Goal: Book appointment/travel/reservation

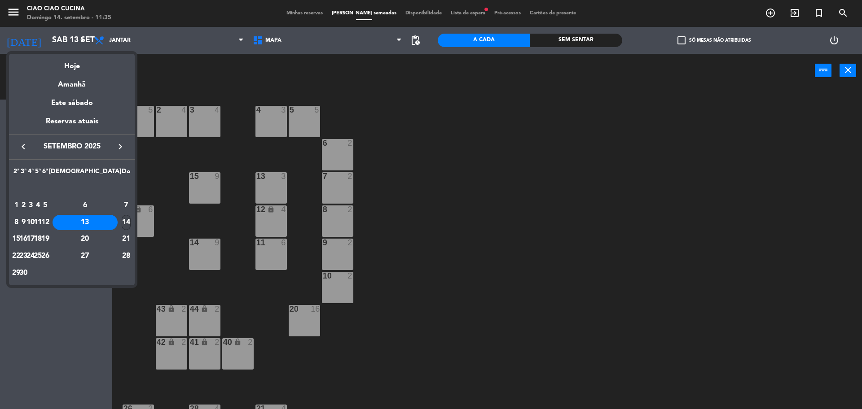
click at [126, 222] on div "14" at bounding box center [126, 222] width 9 height 15
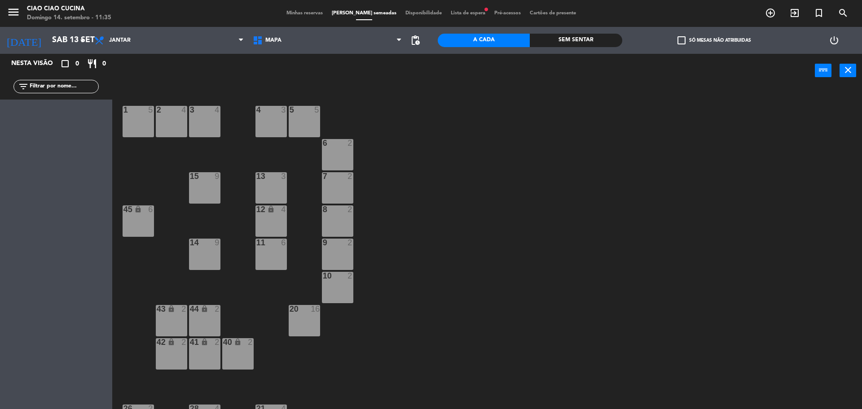
type input "Dom 14 set"
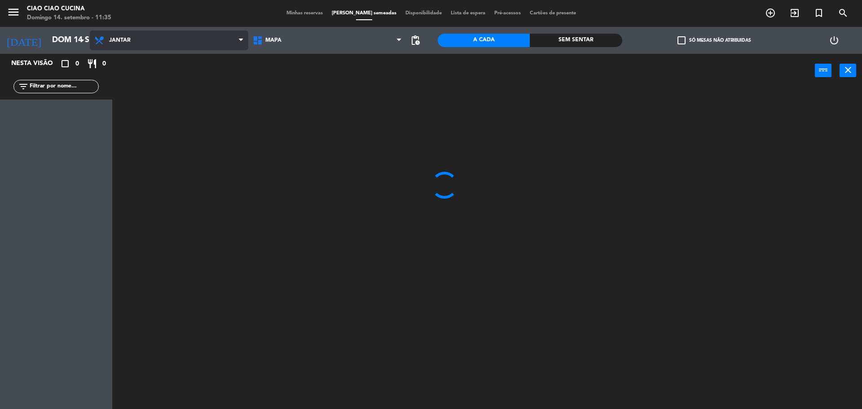
click at [123, 35] on span "Jantar" at bounding box center [169, 41] width 158 height 20
click at [134, 60] on ng-component "menu Ciao Ciao Cucina Domingo 14. setembro - 11:35 Minhas reservas Mesas semead…" at bounding box center [431, 206] width 862 height 412
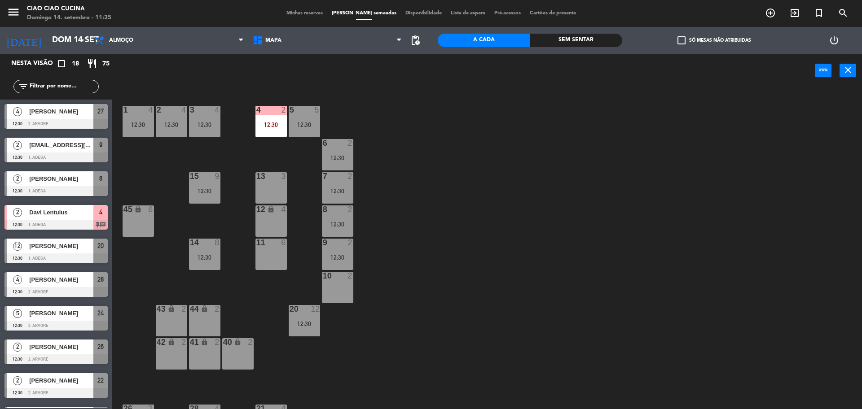
click at [37, 218] on div "Davi Lentulus" at bounding box center [60, 212] width 65 height 15
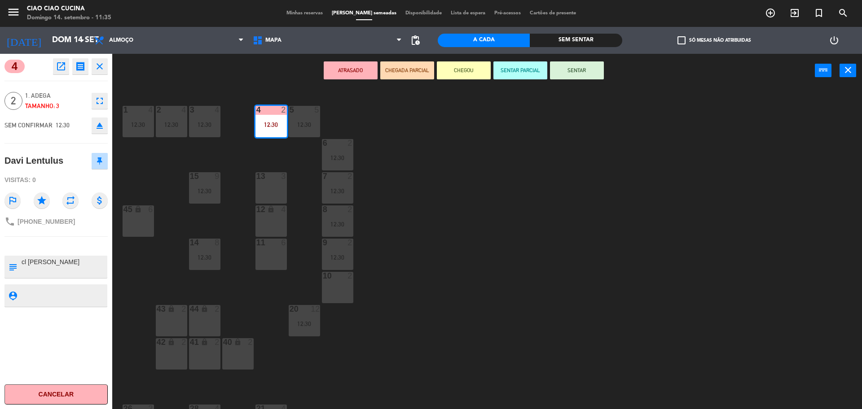
click at [470, 274] on div "1 4 12:30 2 4 12:30 3 4 12:30 5 5 12:30 4 2 12:30 6 2 12:30 13 3 7 2 12:30 15 9…" at bounding box center [491, 251] width 741 height 322
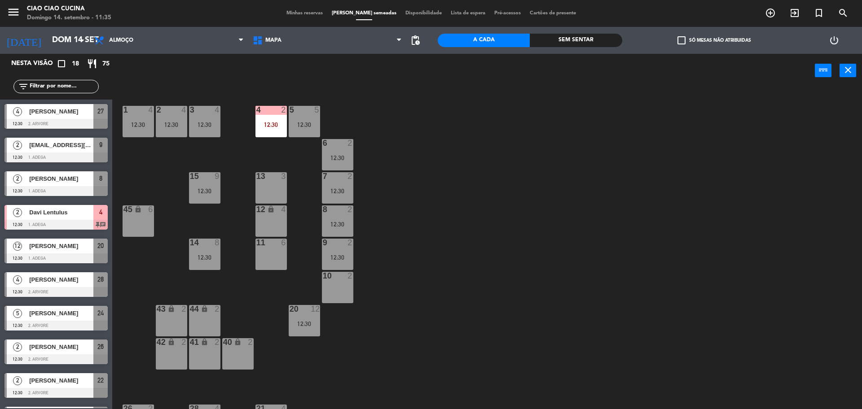
click at [39, 113] on span "[PERSON_NAME]" at bounding box center [61, 111] width 64 height 9
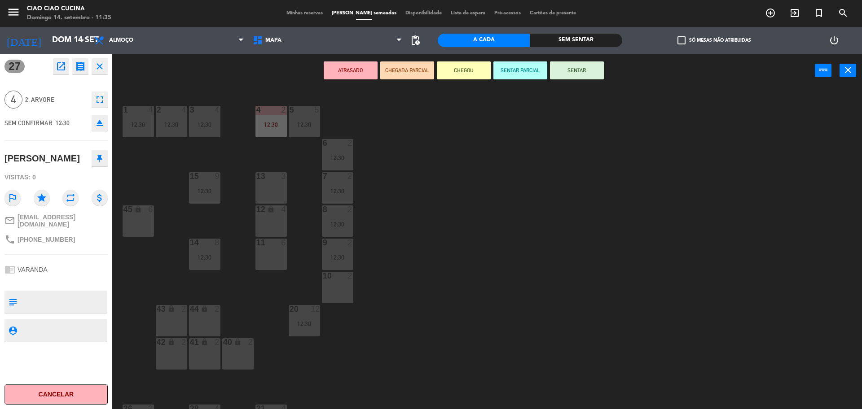
click at [138, 253] on div "1 4 12:30 2 4 12:30 3 4 12:30 5 5 12:30 4 2 12:30 6 2 12:30 13 3 7 2 12:30 15 9…" at bounding box center [491, 251] width 741 height 322
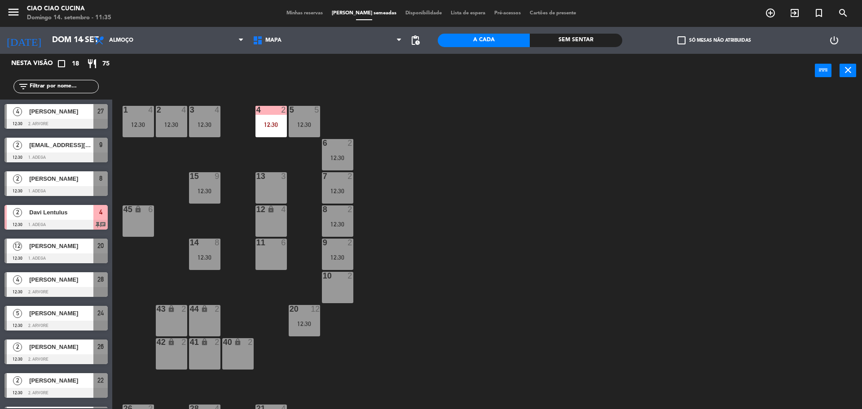
click at [44, 145] on span "[EMAIL_ADDRESS][DOMAIN_NAME]" at bounding box center [61, 144] width 64 height 9
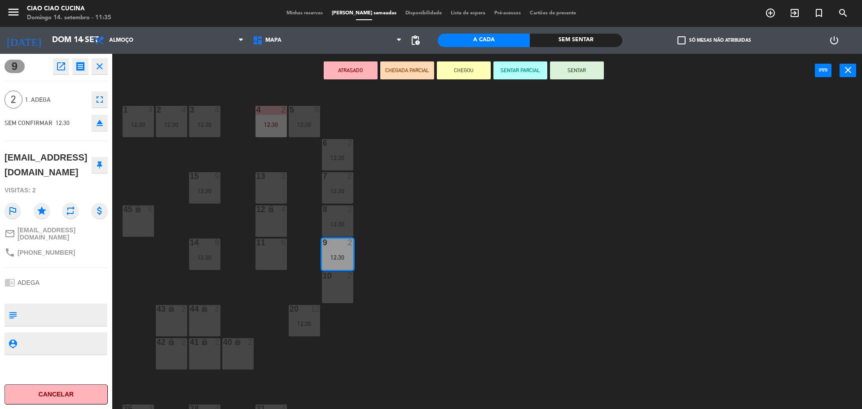
click at [145, 175] on div "1 4 12:30 2 4 12:30 3 4 12:30 5 5 12:30 4 2 12:30 6 2 12:30 13 3 7 2 12:30 15 9…" at bounding box center [491, 251] width 741 height 322
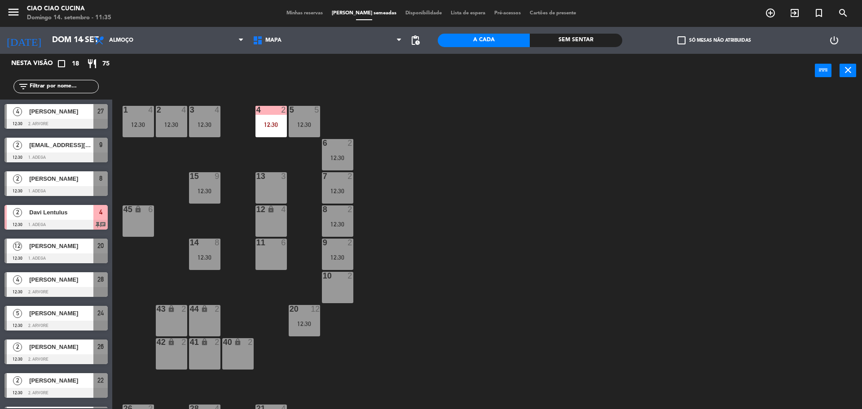
click at [59, 186] on div at bounding box center [55, 191] width 103 height 10
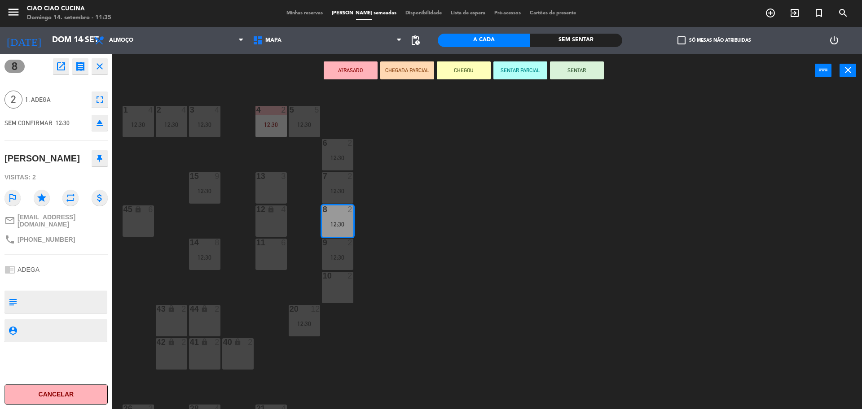
click at [161, 186] on div "1 4 12:30 2 4 12:30 3 4 12:30 5 5 12:30 4 2 12:30 6 2 12:30 13 3 7 2 12:30 15 9…" at bounding box center [491, 251] width 741 height 322
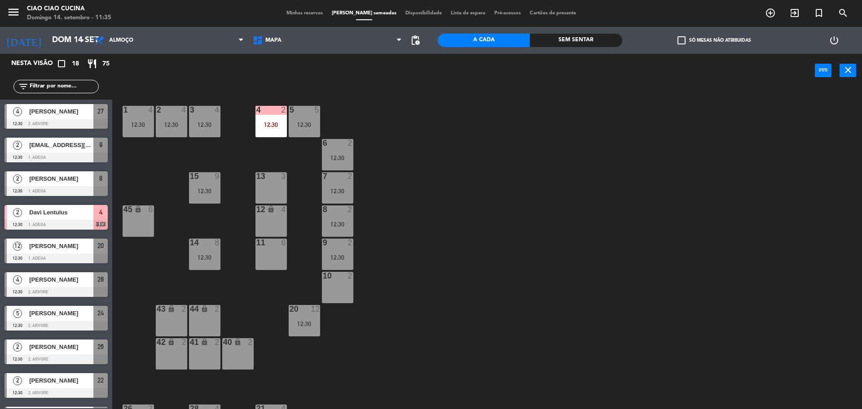
click at [53, 216] on span "Davi Lentulus" at bounding box center [61, 212] width 64 height 9
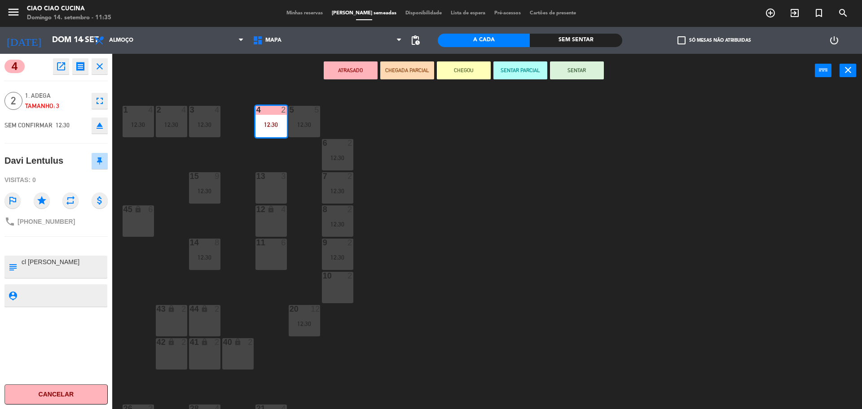
click at [152, 177] on div "1 4 12:30 2 4 12:30 3 4 12:30 5 5 12:30 4 2 12:30 6 2 12:30 13 3 7 2 12:30 15 9…" at bounding box center [491, 251] width 741 height 322
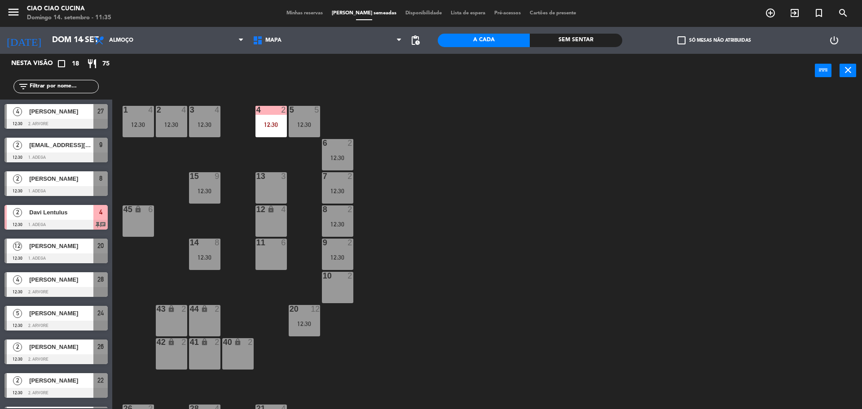
click at [48, 244] on span "[PERSON_NAME]" at bounding box center [61, 245] width 64 height 9
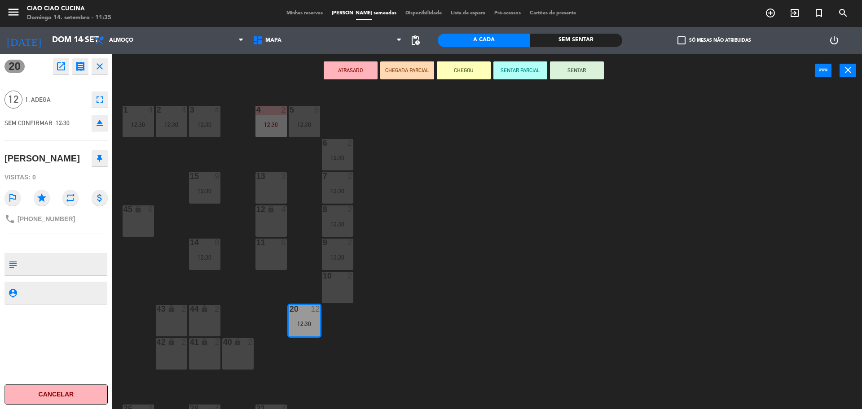
click at [169, 179] on div "1 4 12:30 2 4 12:30 3 4 12:30 5 5 12:30 4 2 12:30 6 2 12:30 13 3 7 2 12:30 15 9…" at bounding box center [491, 251] width 741 height 322
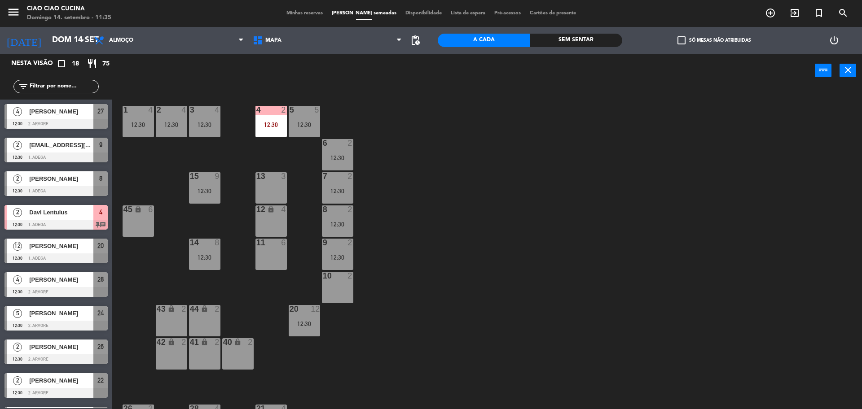
click at [57, 282] on span "[PERSON_NAME]" at bounding box center [61, 279] width 64 height 9
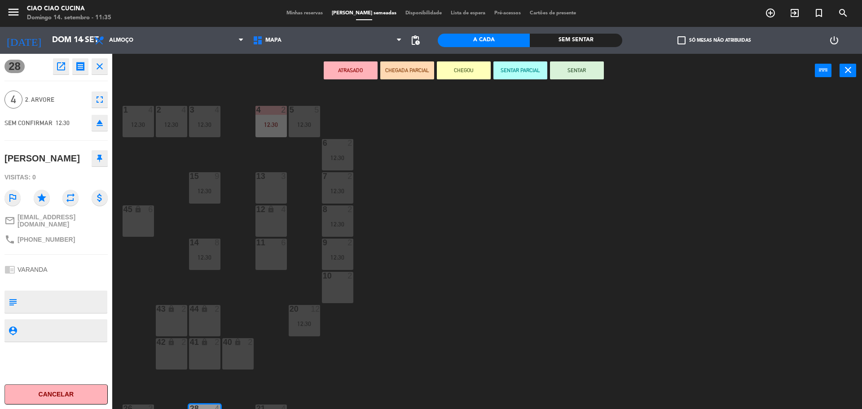
click at [146, 272] on div "1 4 12:30 2 4 12:30 3 4 12:30 5 5 12:30 4 2 12:30 6 2 12:30 13 3 7 2 12:30 15 9…" at bounding box center [491, 251] width 741 height 322
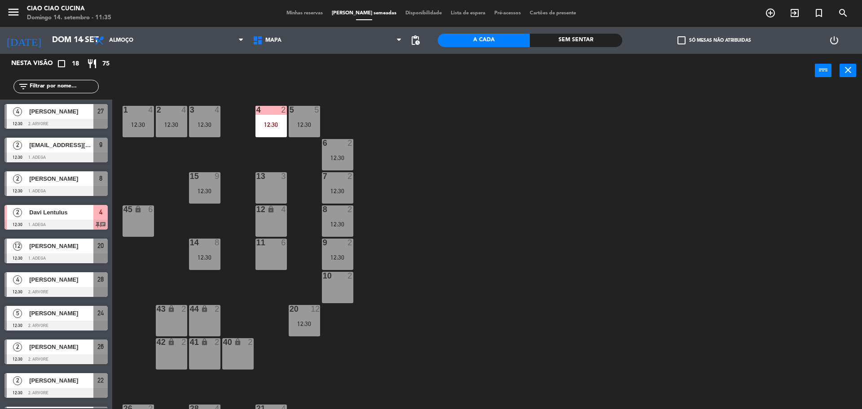
click at [50, 315] on span "[PERSON_NAME]" at bounding box center [61, 313] width 64 height 9
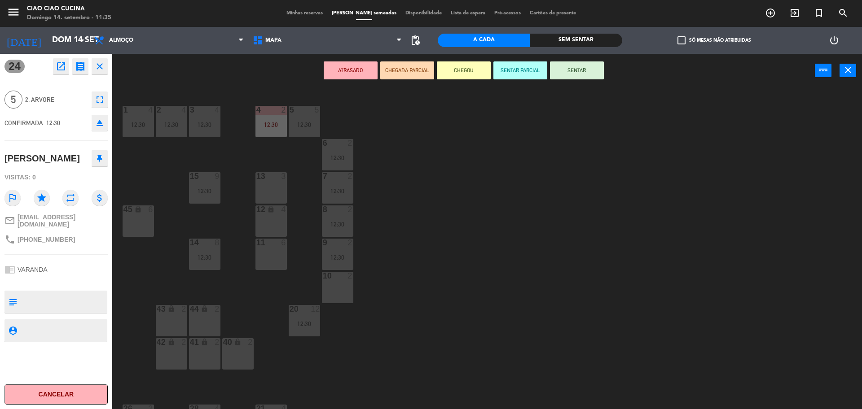
click at [155, 271] on div "1 4 12:30 2 4 12:30 3 4 12:30 5 5 12:30 4 2 12:30 6 2 12:30 13 3 7 2 12:30 15 9…" at bounding box center [491, 251] width 741 height 322
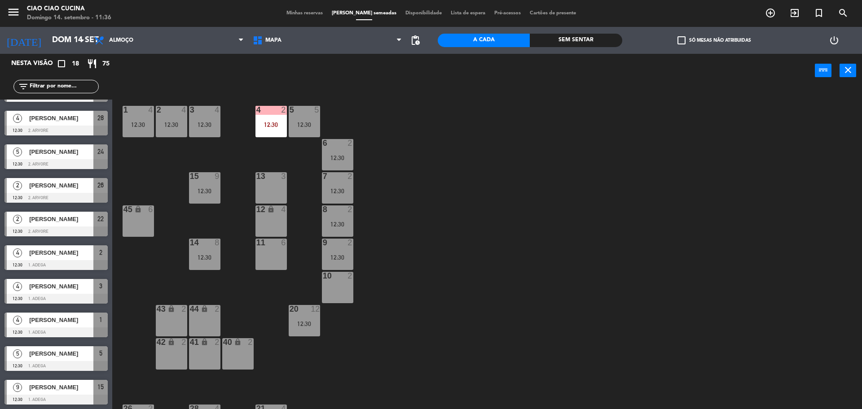
scroll to position [112, 0]
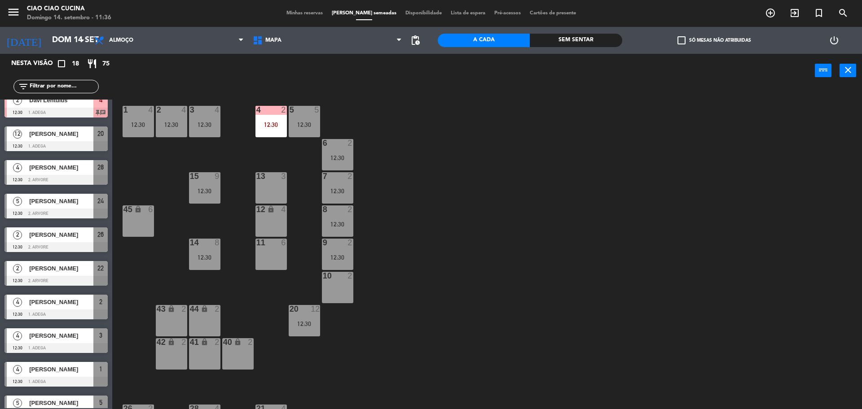
click at [47, 239] on span "[PERSON_NAME]" at bounding box center [61, 234] width 64 height 9
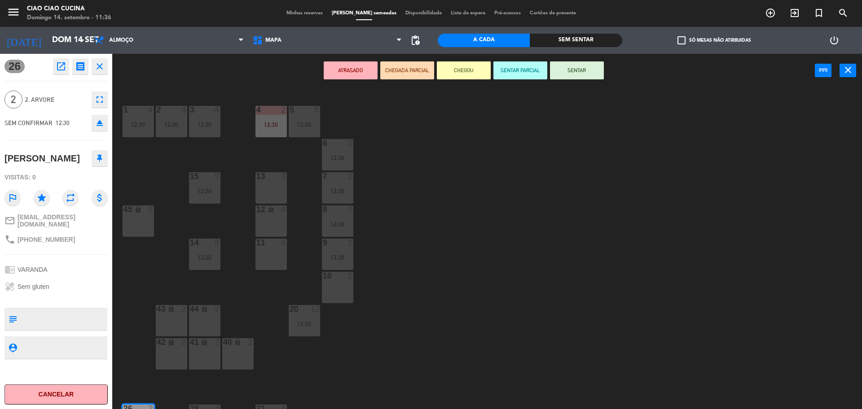
click at [148, 274] on div "1 4 12:30 2 4 12:30 3 4 12:30 5 5 12:30 4 2 12:30 6 2 12:30 13 3 7 2 12:30 15 9…" at bounding box center [491, 251] width 741 height 322
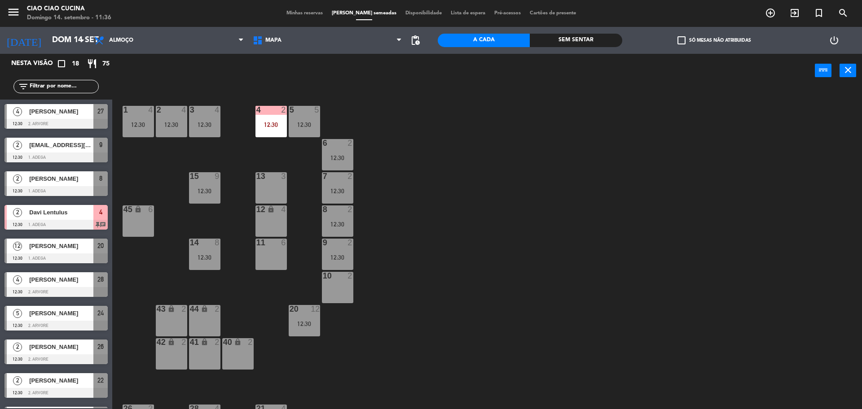
click at [48, 352] on span "[PERSON_NAME]" at bounding box center [61, 346] width 64 height 9
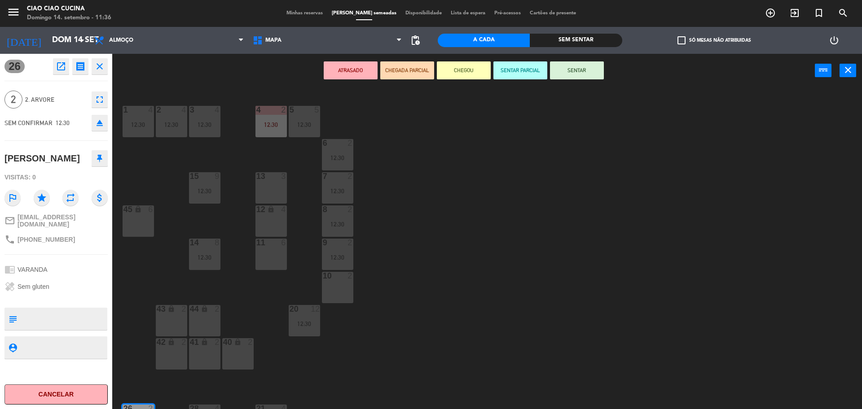
click at [133, 276] on div "1 4 12:30 2 4 12:30 3 4 12:30 5 5 12:30 4 2 12:30 6 2 12:30 13 3 7 2 12:30 15 9…" at bounding box center [491, 251] width 741 height 322
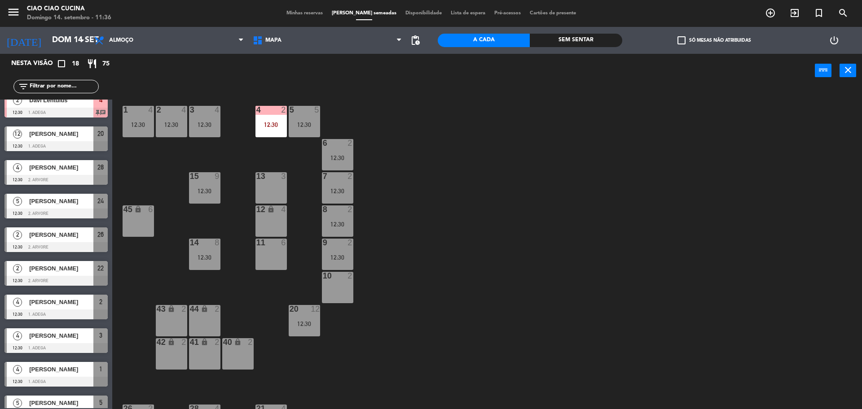
click at [47, 268] on span "[PERSON_NAME]" at bounding box center [61, 268] width 64 height 9
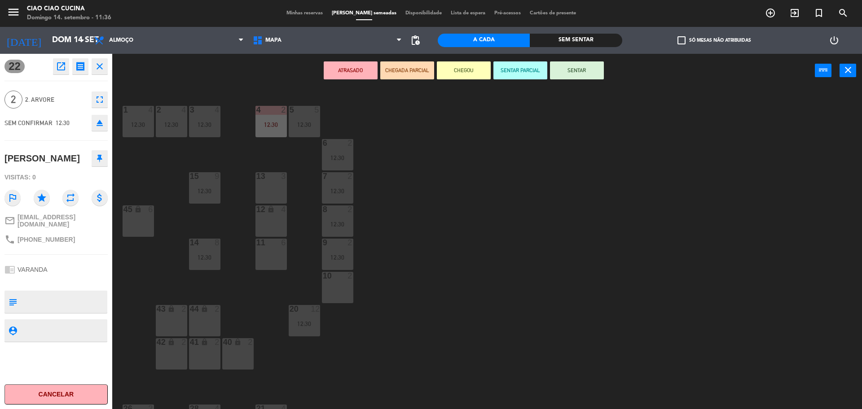
click at [149, 282] on div "1 4 12:30 2 4 12:30 3 4 12:30 5 5 12:30 4 2 12:30 6 2 12:30 13 3 7 2 12:30 15 9…" at bounding box center [491, 251] width 741 height 322
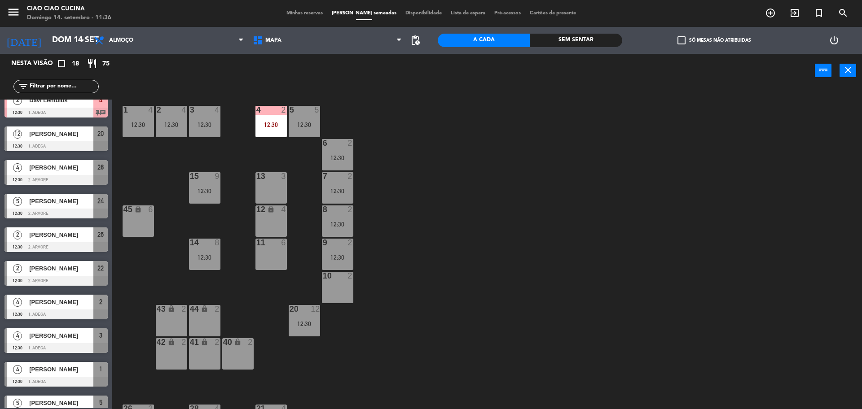
click at [48, 307] on span "[PERSON_NAME]" at bounding box center [61, 302] width 64 height 9
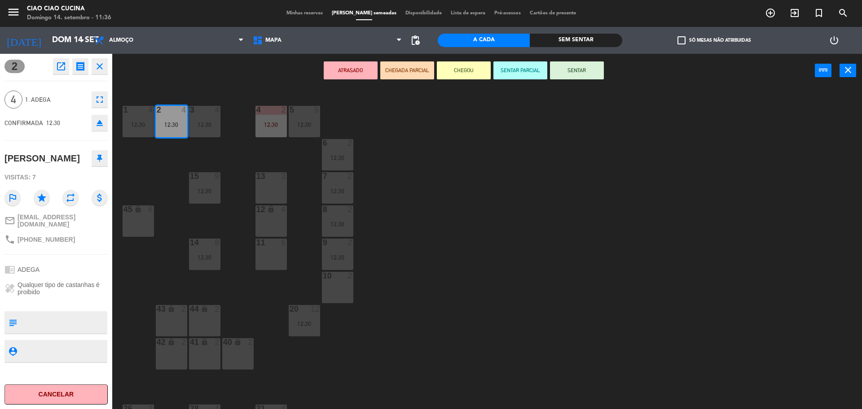
click at [135, 276] on div "1 4 12:30 2 4 12:30 3 4 12:30 5 5 12:30 4 2 12:30 6 2 12:30 13 3 7 2 12:30 15 9…" at bounding box center [491, 251] width 741 height 322
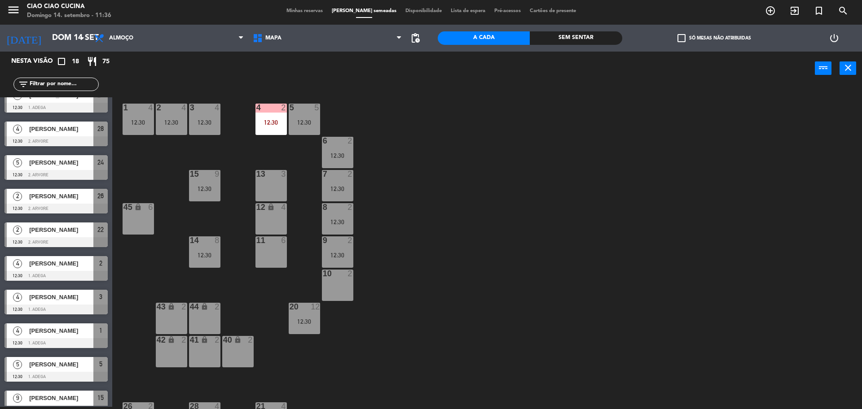
scroll to position [168, 0]
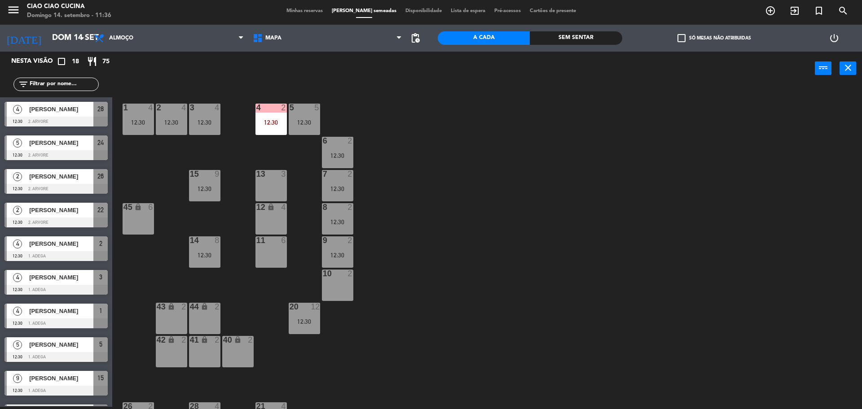
click at [48, 282] on span "[PERSON_NAME]" at bounding box center [61, 277] width 64 height 9
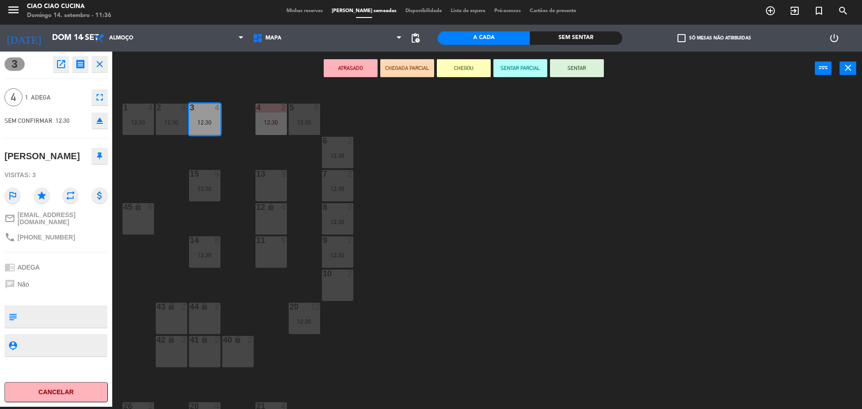
click at [148, 280] on div "1 4 12:30 2 4 12:30 3 4 12:30 5 5 12:30 4 2 12:30 6 2 12:30 13 3 7 2 12:30 15 9…" at bounding box center [491, 249] width 741 height 322
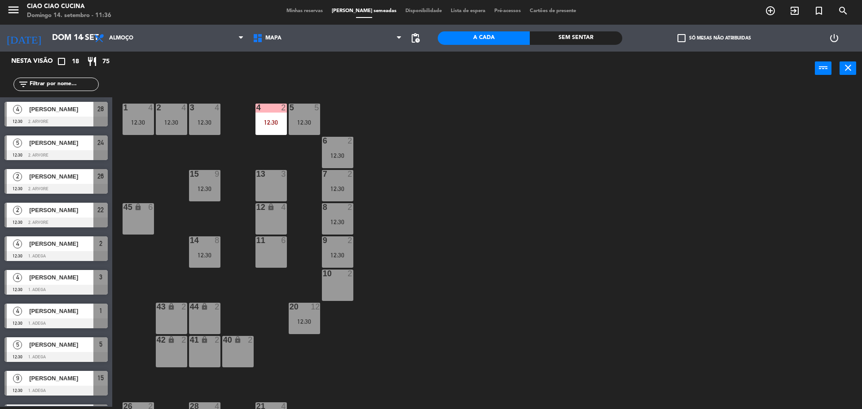
click at [39, 317] on div "[PERSON_NAME]" at bounding box center [60, 311] width 65 height 15
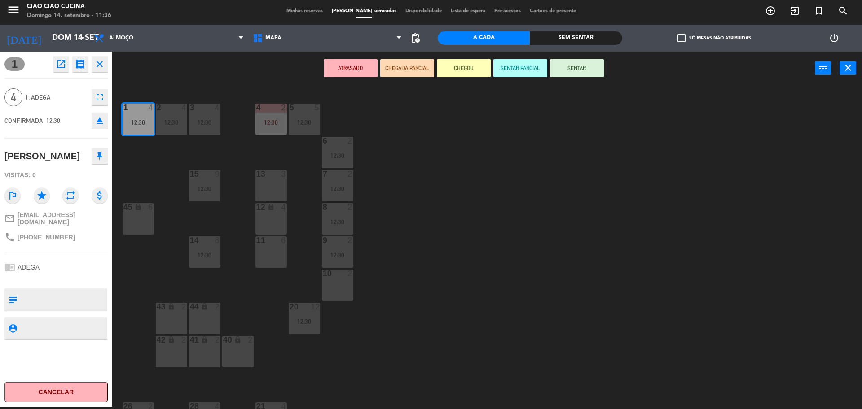
click at [136, 279] on div "1 4 12:30 2 4 12:30 3 4 12:30 5 5 12:30 4 2 12:30 6 2 12:30 13 3 7 2 12:30 15 9…" at bounding box center [491, 249] width 741 height 322
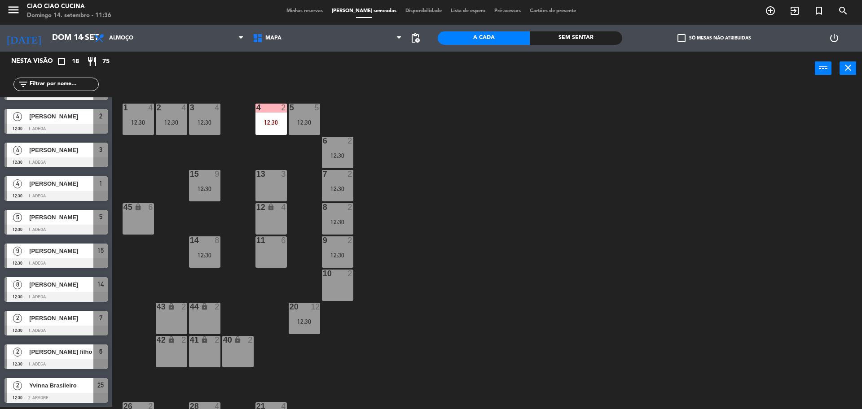
scroll to position [297, 0]
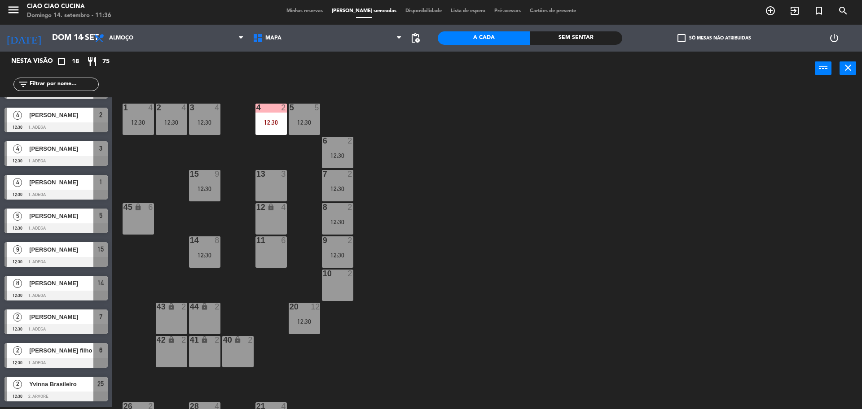
click at [39, 224] on div at bounding box center [55, 228] width 103 height 10
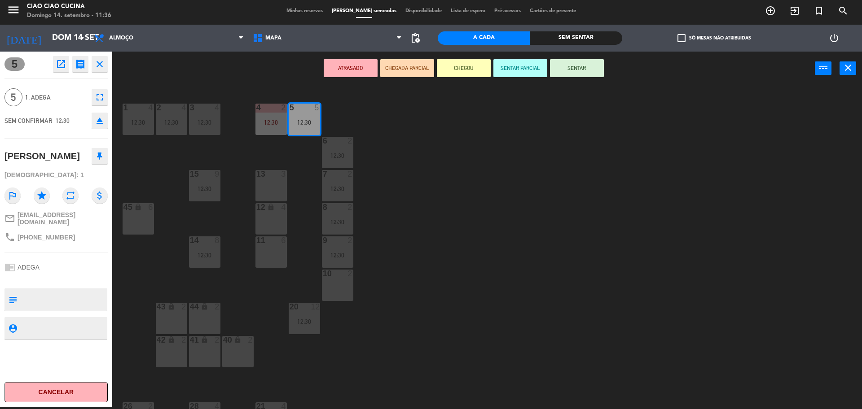
drag, startPoint x: 144, startPoint y: 269, endPoint x: 134, endPoint y: 277, distance: 12.4
click at [138, 275] on div "1 4 12:30 2 4 12:30 3 4 12:30 5 5 12:30 4 2 12:30 6 2 12:30 13 3 7 2 12:30 15 9…" at bounding box center [491, 249] width 741 height 322
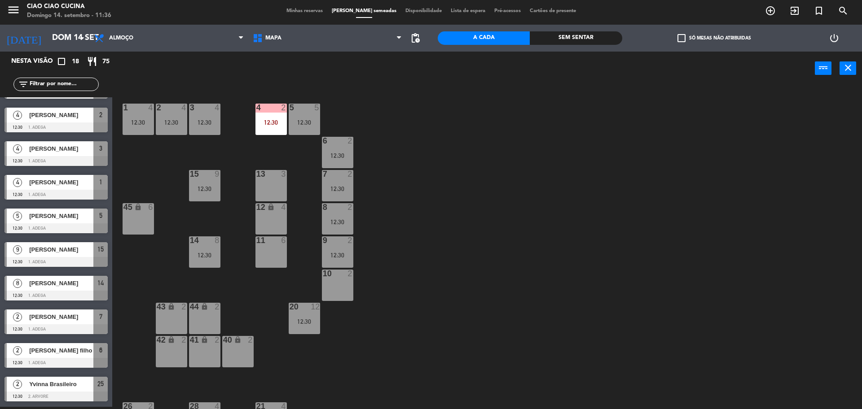
click at [38, 255] on div "[PERSON_NAME]" at bounding box center [60, 249] width 65 height 15
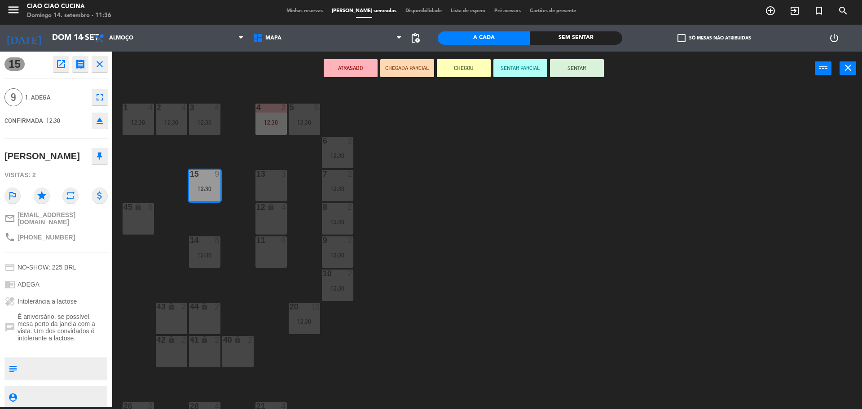
click at [133, 276] on div "1 4 12:30 2 4 12:30 3 4 12:30 5 5 12:30 4 2 12:30 6 2 12:30 13 3 7 2 12:30 15 9…" at bounding box center [491, 249] width 741 height 322
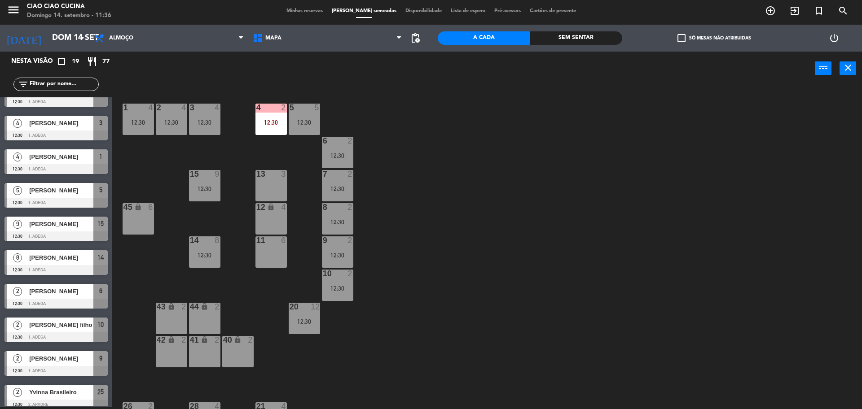
scroll to position [331, 0]
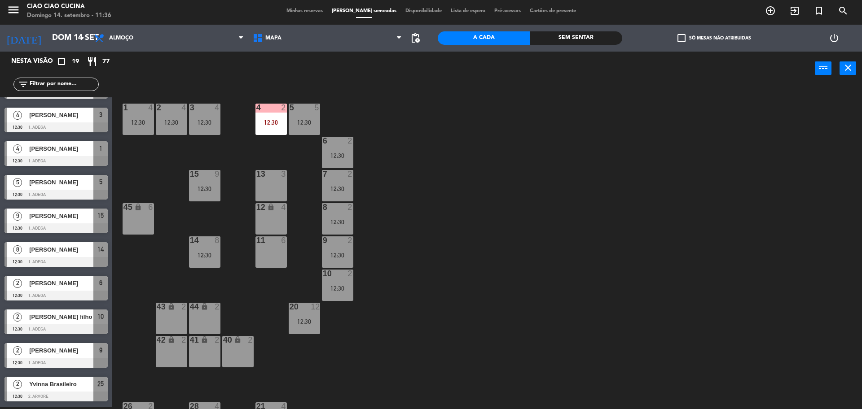
click at [44, 251] on span "[PERSON_NAME]" at bounding box center [61, 249] width 64 height 9
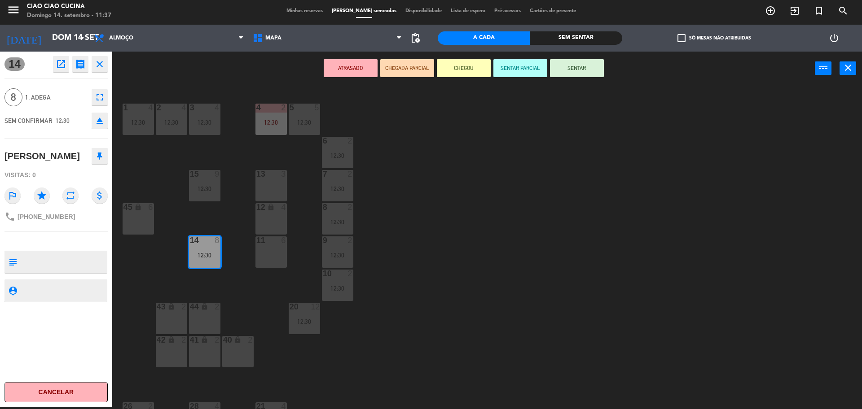
click at [139, 271] on div "1 4 12:30 2 4 12:30 3 4 12:30 5 5 12:30 4 2 12:30 6 2 12:30 13 3 7 2 12:30 15 9…" at bounding box center [491, 249] width 741 height 322
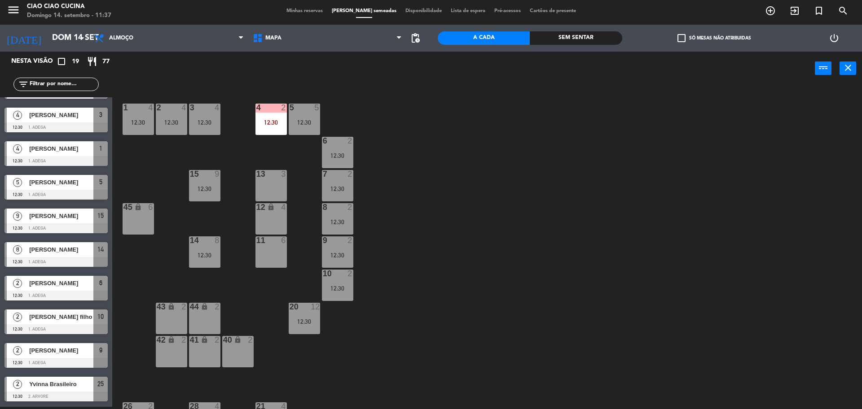
click at [52, 287] on span "[PERSON_NAME]" at bounding box center [61, 283] width 64 height 9
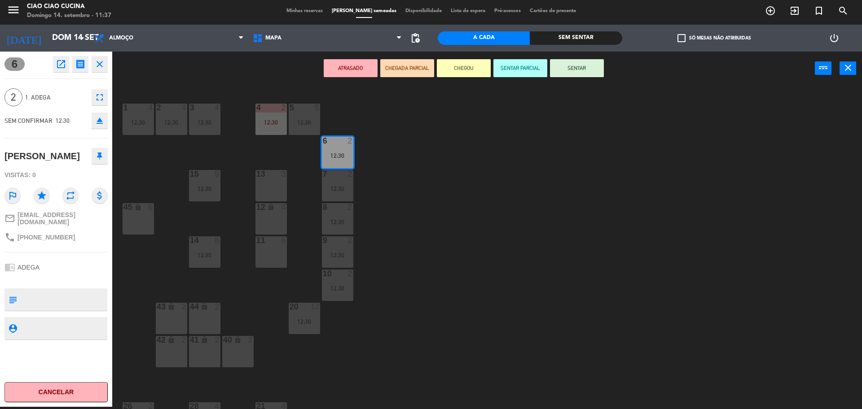
click at [136, 287] on div "1 4 12:30 2 4 12:30 3 4 12:30 5 5 12:30 4 2 12:30 6 2 12:30 13 3 7 2 12:30 15 9…" at bounding box center [491, 249] width 741 height 322
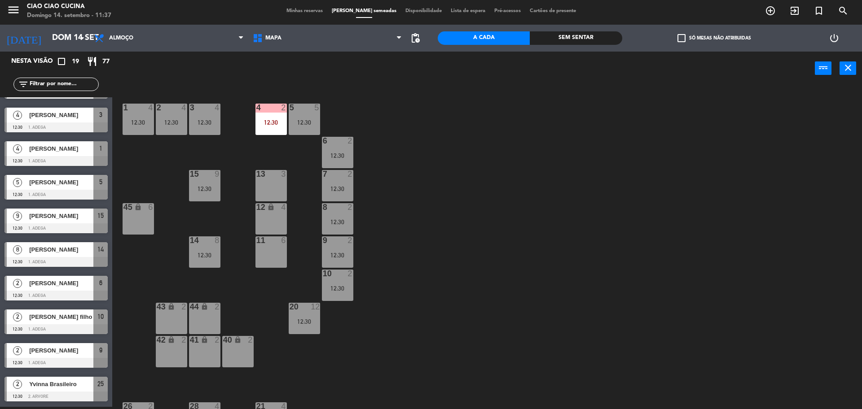
click at [44, 327] on div at bounding box center [55, 329] width 103 height 10
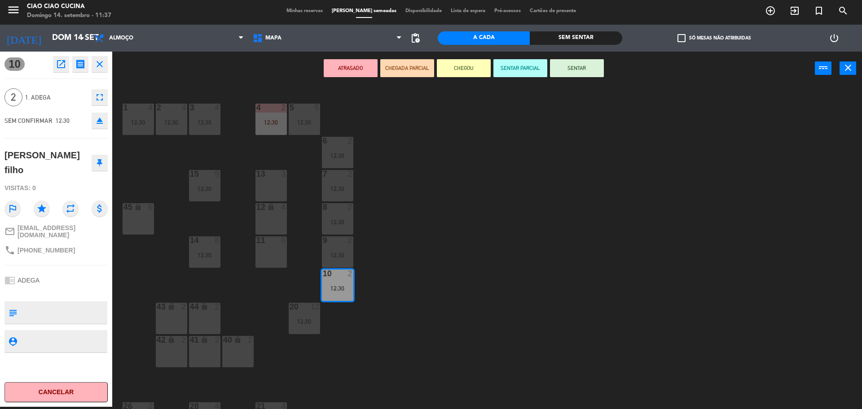
click at [144, 287] on div "1 4 12:30 2 4 12:30 3 4 12:30 5 5 12:30 4 2 12:30 6 2 12:30 13 3 7 2 12:30 15 9…" at bounding box center [491, 249] width 741 height 322
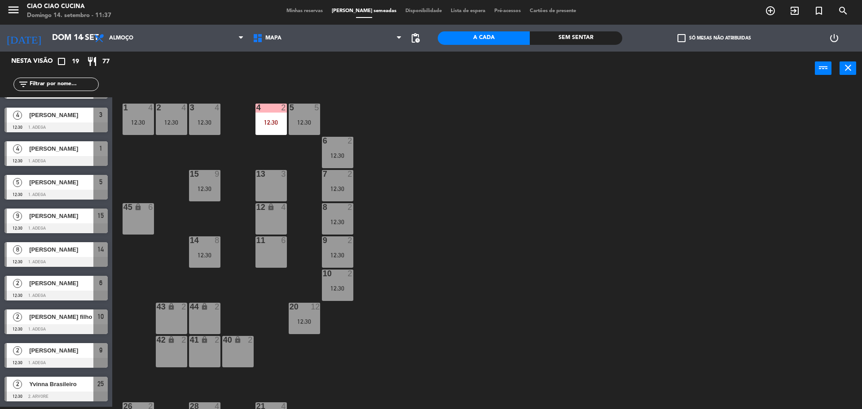
click at [36, 354] on span "[PERSON_NAME]" at bounding box center [61, 350] width 64 height 9
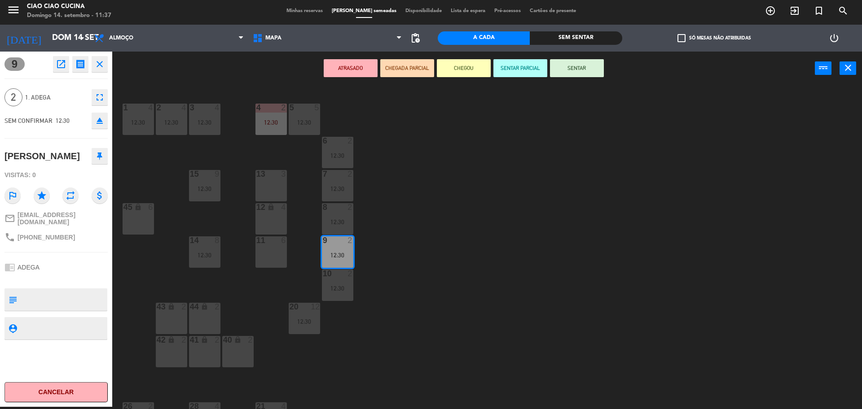
click at [140, 301] on div "1 4 12:30 2 4 12:30 3 4 12:30 5 5 12:30 4 2 12:30 6 2 12:30 13 3 7 2 12:30 15 9…" at bounding box center [491, 249] width 741 height 322
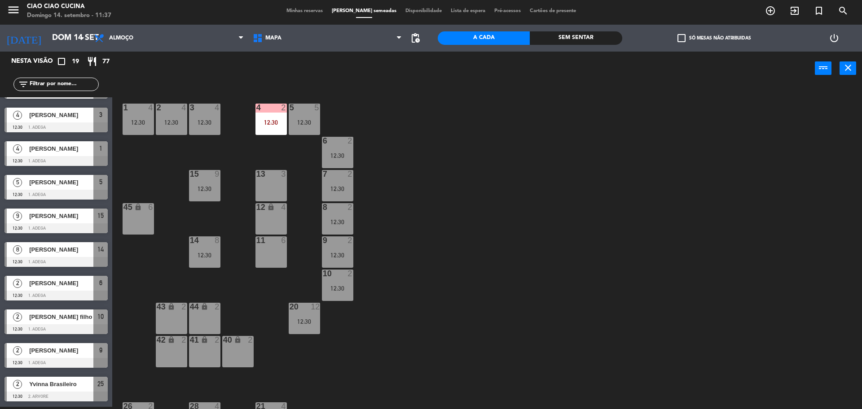
click at [50, 389] on span "Yvinna Brasileiro" at bounding box center [61, 384] width 64 height 9
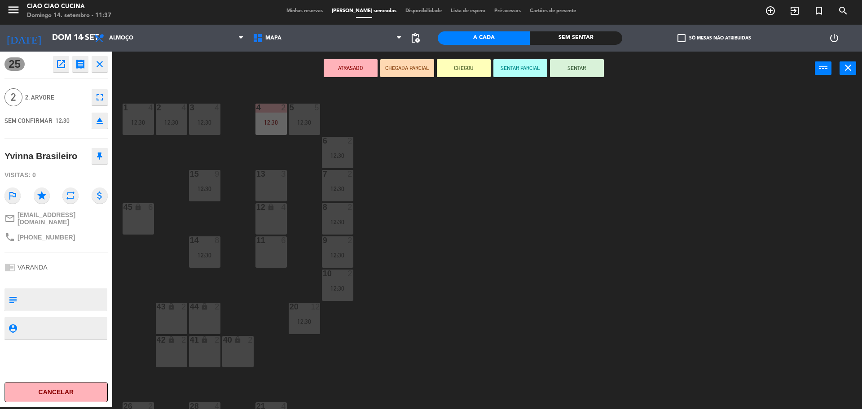
click at [146, 276] on div "1 4 12:30 2 4 12:30 3 4 12:30 5 5 12:30 4 2 12:30 6 2 12:30 13 3 7 2 12:30 15 9…" at bounding box center [491, 249] width 741 height 322
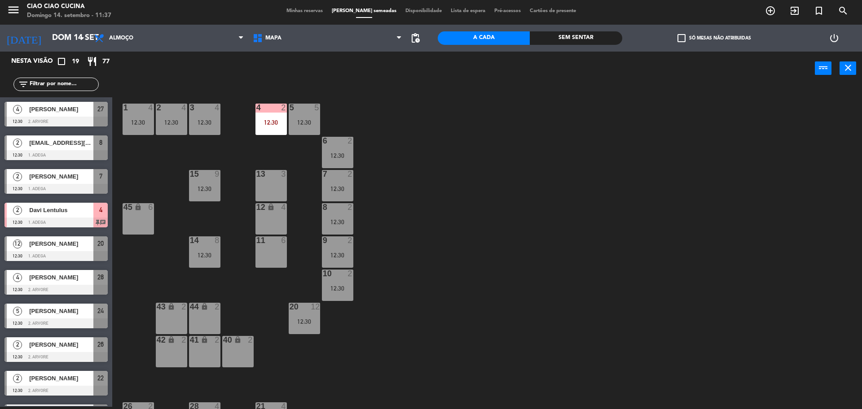
scroll to position [194, 0]
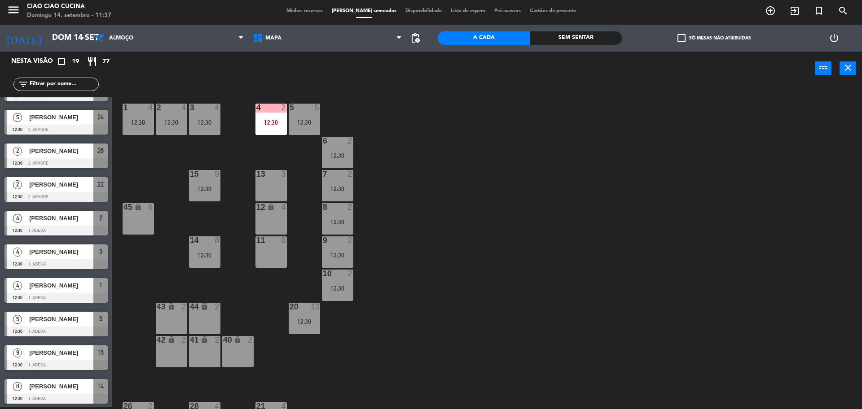
click at [168, 122] on div "12:30" at bounding box center [171, 122] width 31 height 6
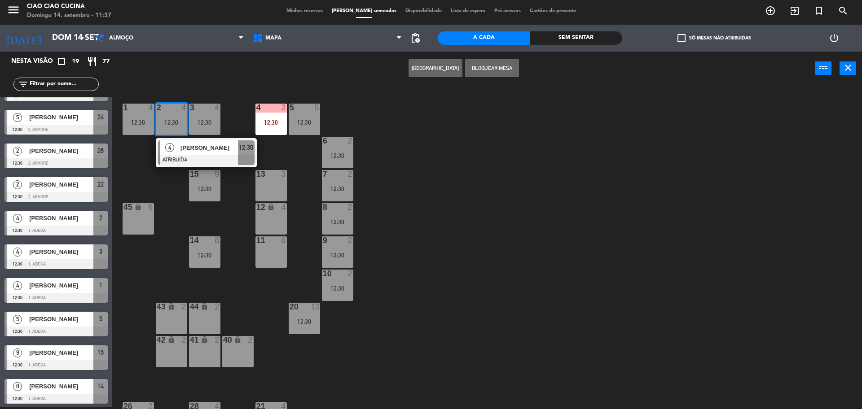
click at [184, 149] on span "[PERSON_NAME]" at bounding box center [208, 147] width 57 height 9
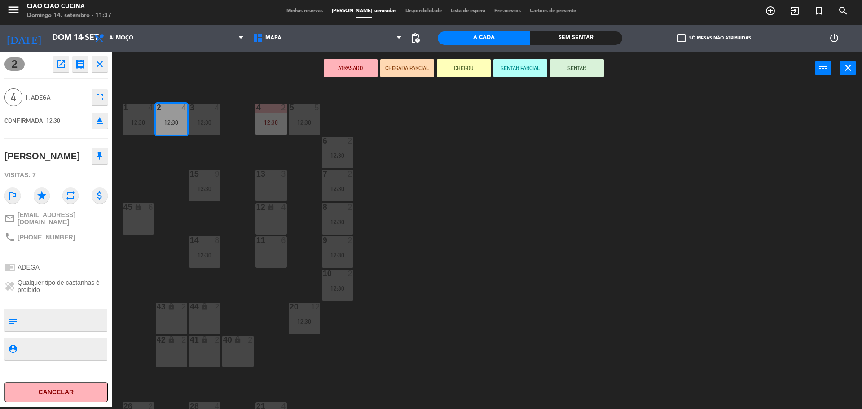
click at [145, 275] on div "1 4 12:30 2 4 12:30 3 4 12:30 5 5 12:30 4 2 12:30 6 2 12:30 13 3 7 2 12:30 15 9…" at bounding box center [491, 249] width 741 height 322
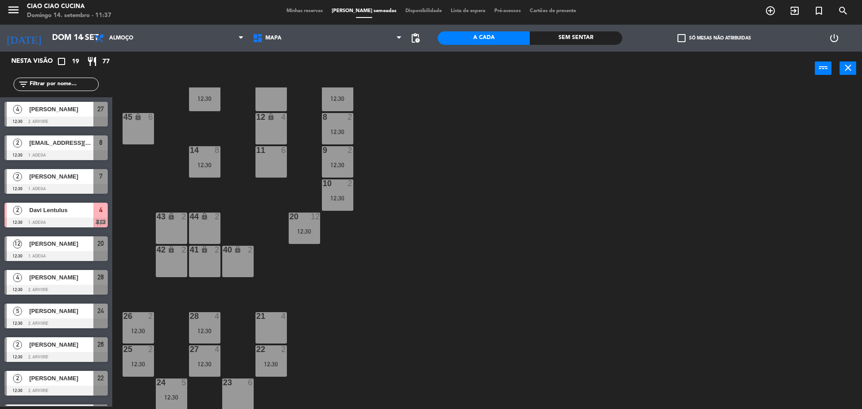
scroll to position [91, 0]
click at [137, 321] on div "26 2 12:30" at bounding box center [138, 326] width 31 height 31
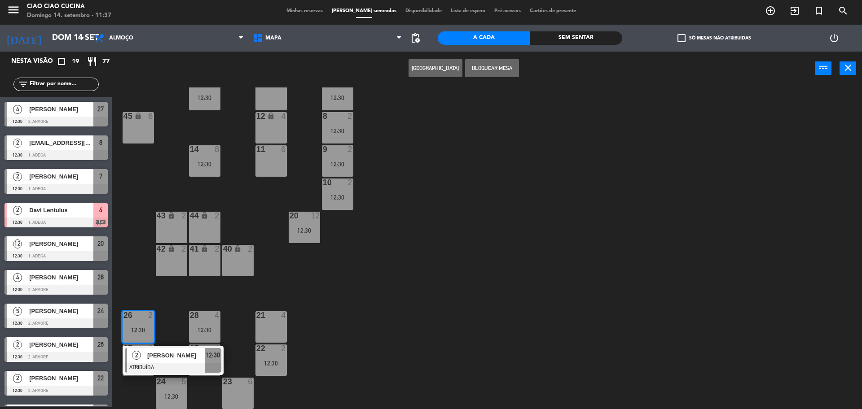
click at [172, 355] on span "[PERSON_NAME]" at bounding box center [175, 355] width 57 height 9
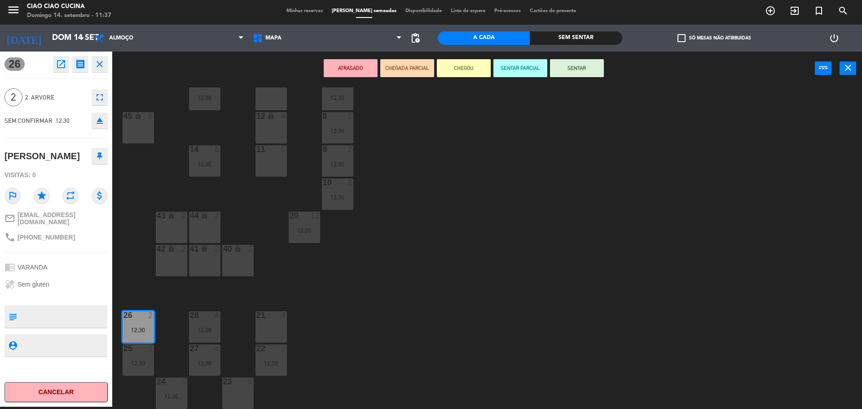
click at [167, 294] on div "1 4 12:30 2 4 12:30 3 4 12:30 5 5 12:30 4 2 12:30 6 2 12:30 13 3 7 2 12:30 15 9…" at bounding box center [491, 249] width 741 height 322
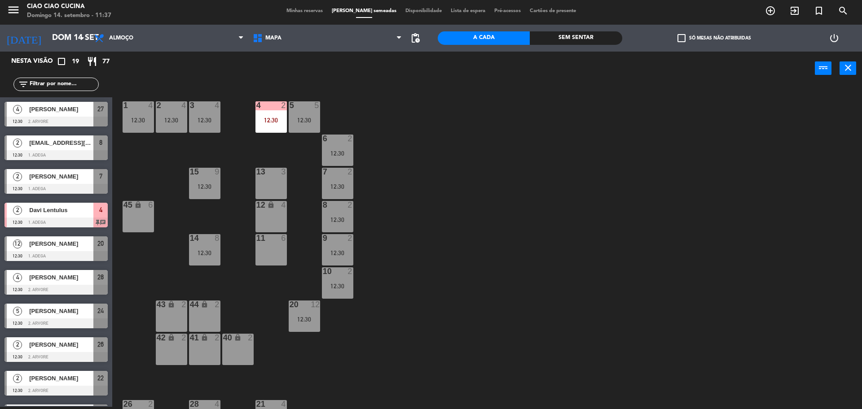
scroll to position [0, 0]
